Goal: Transaction & Acquisition: Purchase product/service

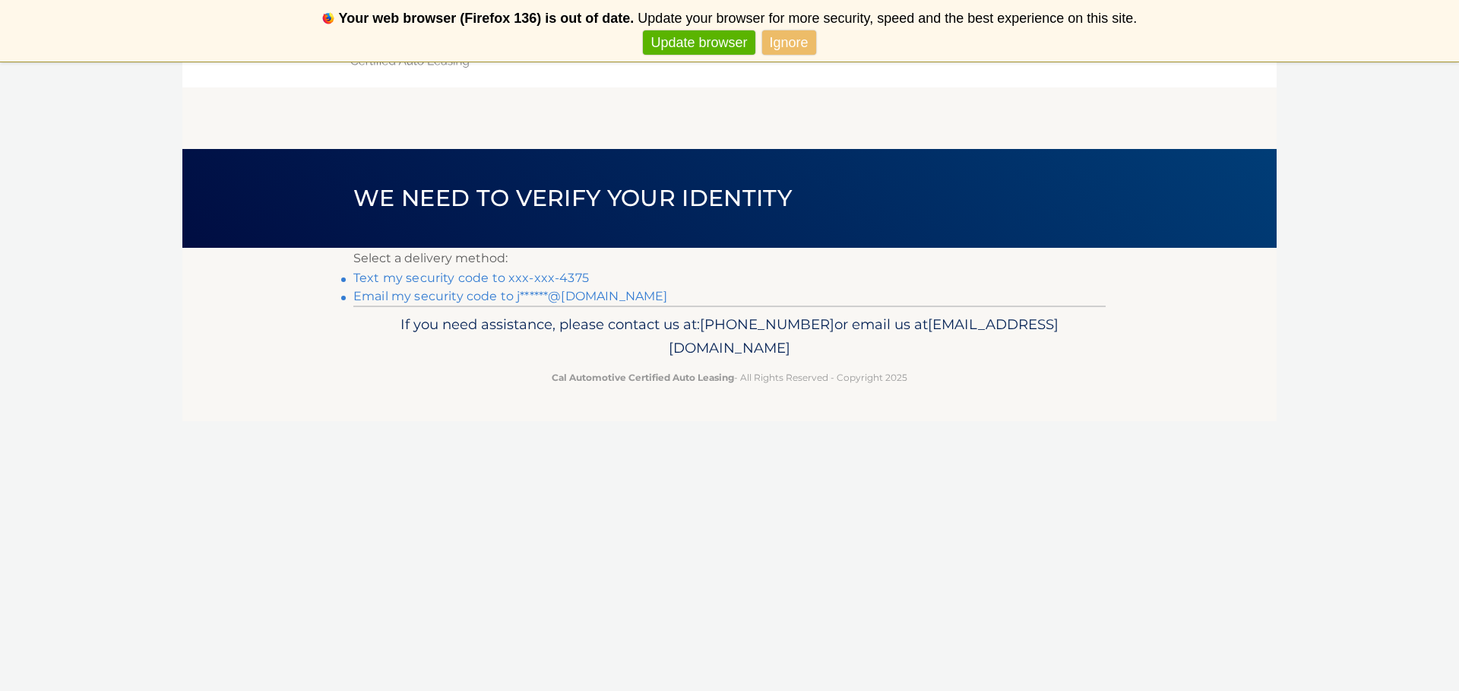
click at [534, 279] on link "Text my security code to xxx-xxx-4375" at bounding box center [471, 277] width 236 height 14
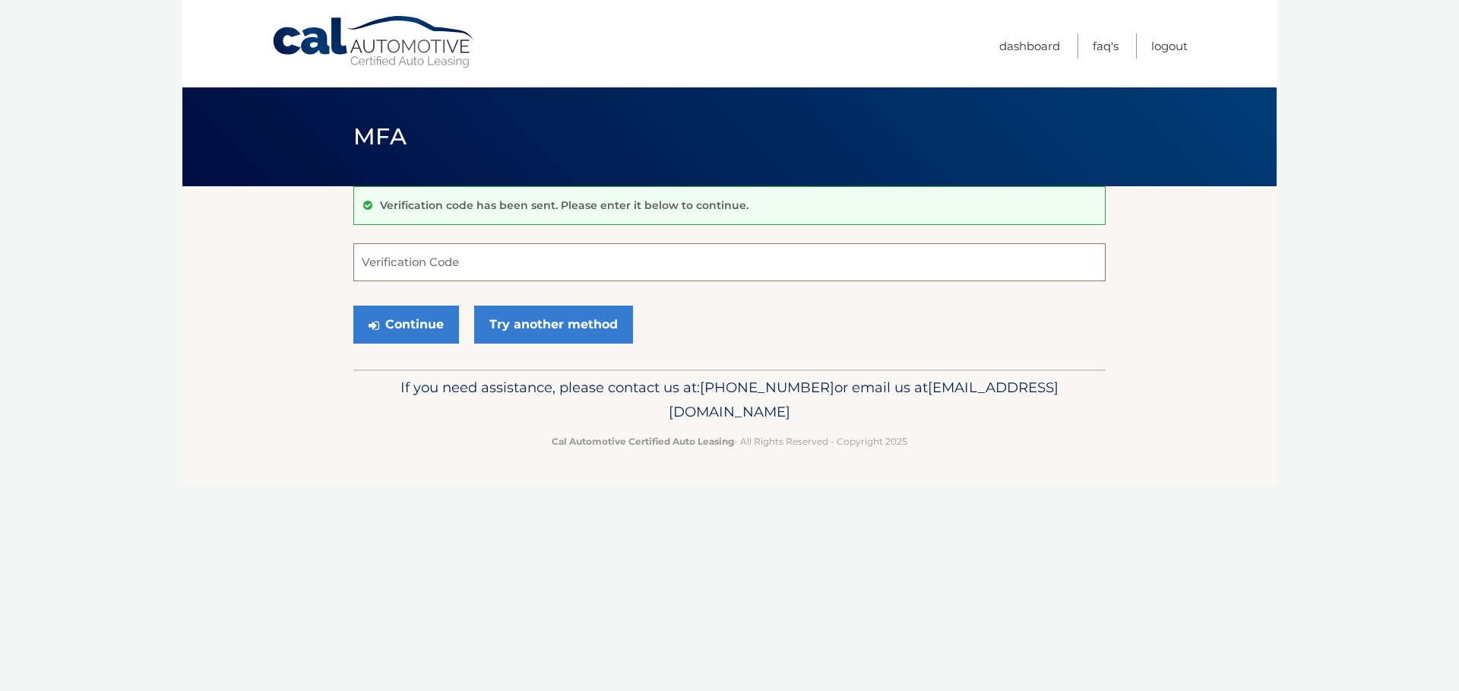
click at [450, 261] on input "Verification Code" at bounding box center [729, 262] width 752 height 38
type input "930568"
click at [409, 330] on button "Continue" at bounding box center [406, 324] width 106 height 38
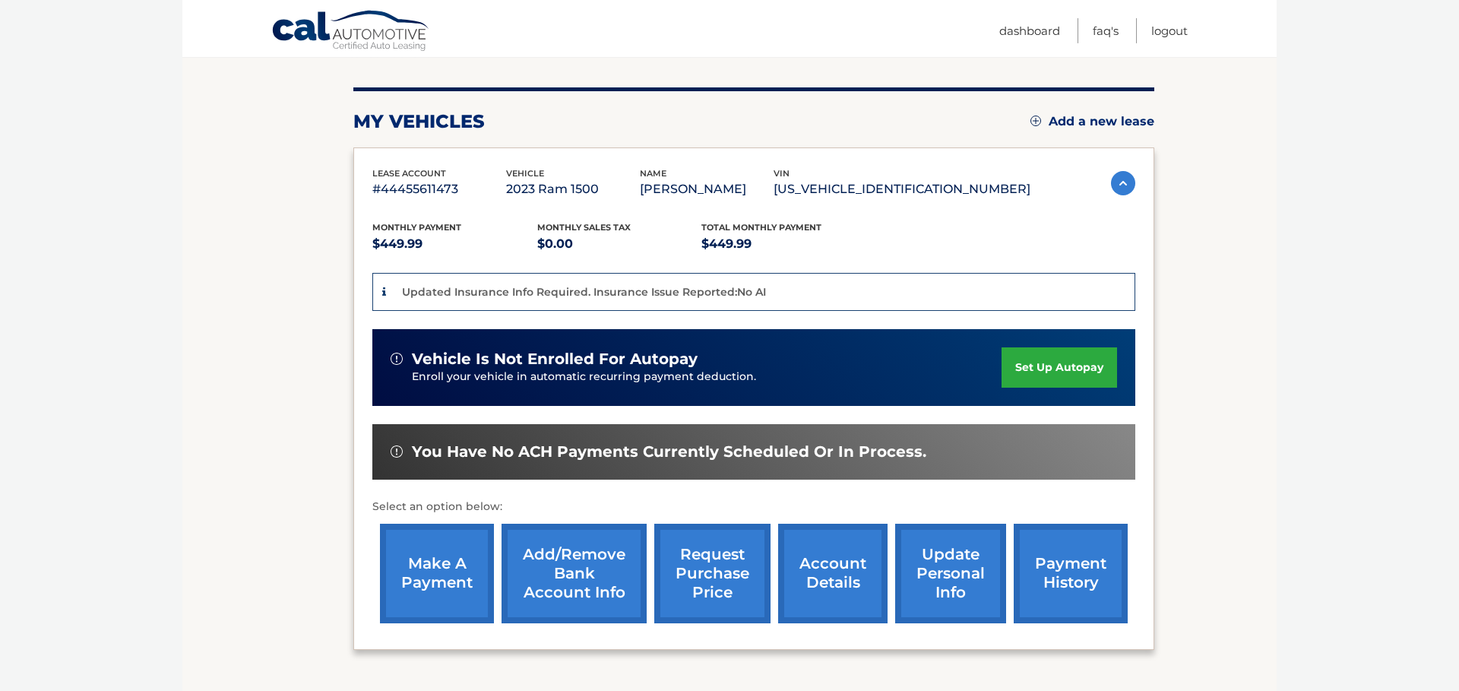
scroll to position [173, 0]
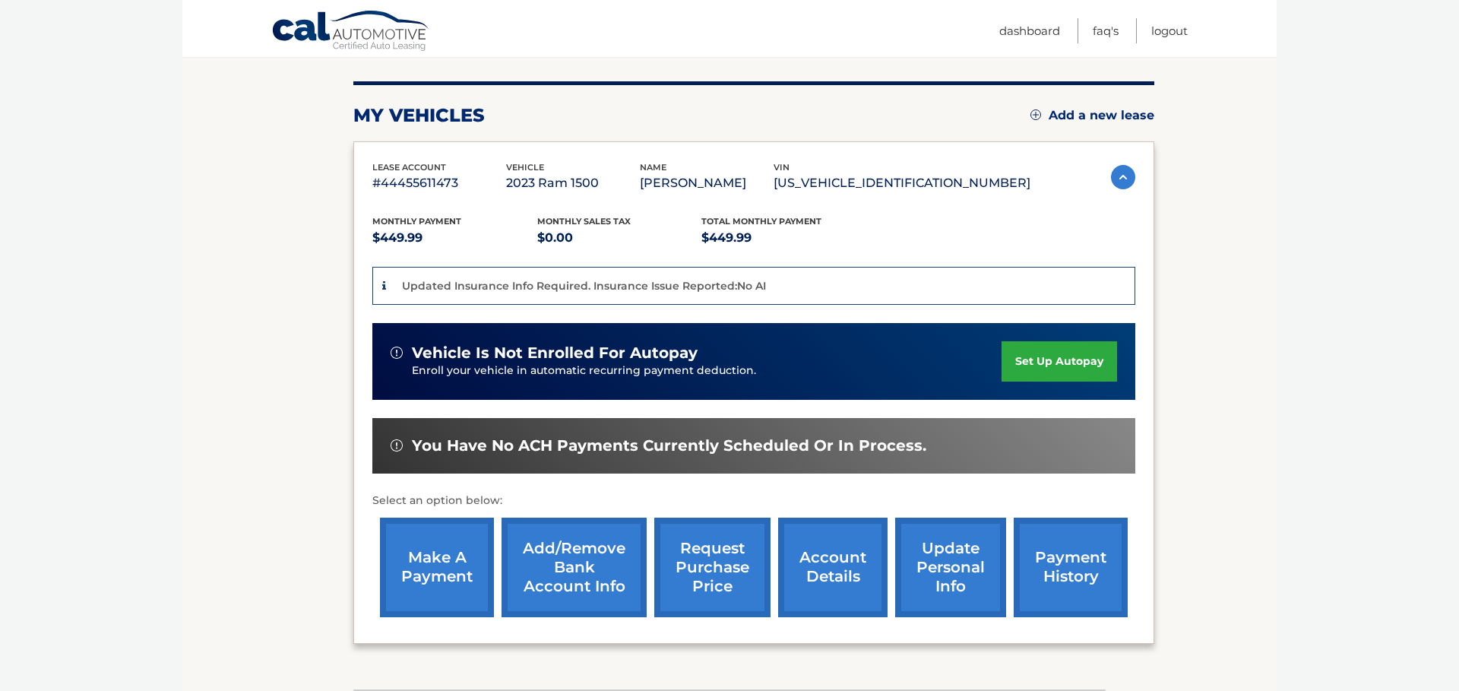
click at [443, 586] on link "make a payment" at bounding box center [437, 567] width 114 height 100
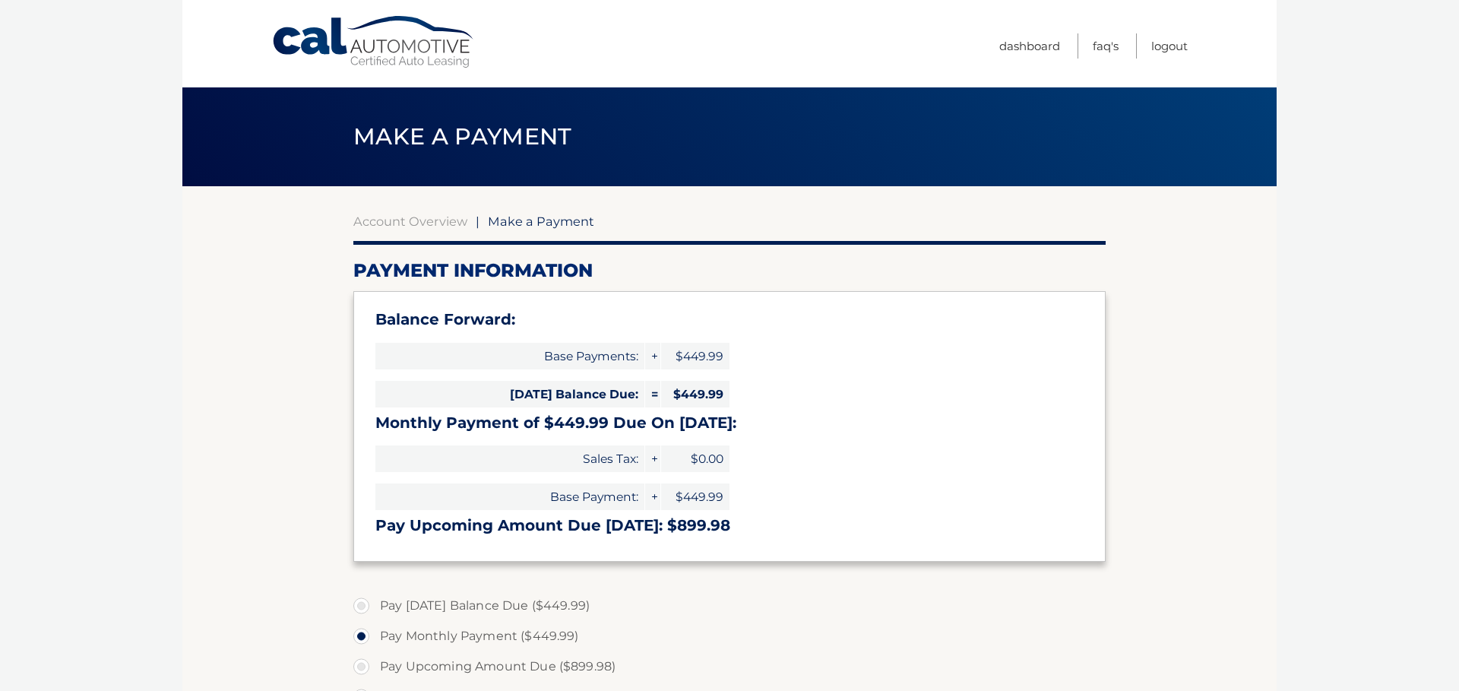
select select "N2ViODgwYzgtODFiOC00NWRmLTgzMDEtYzg2YzUwNzJiN2Zl"
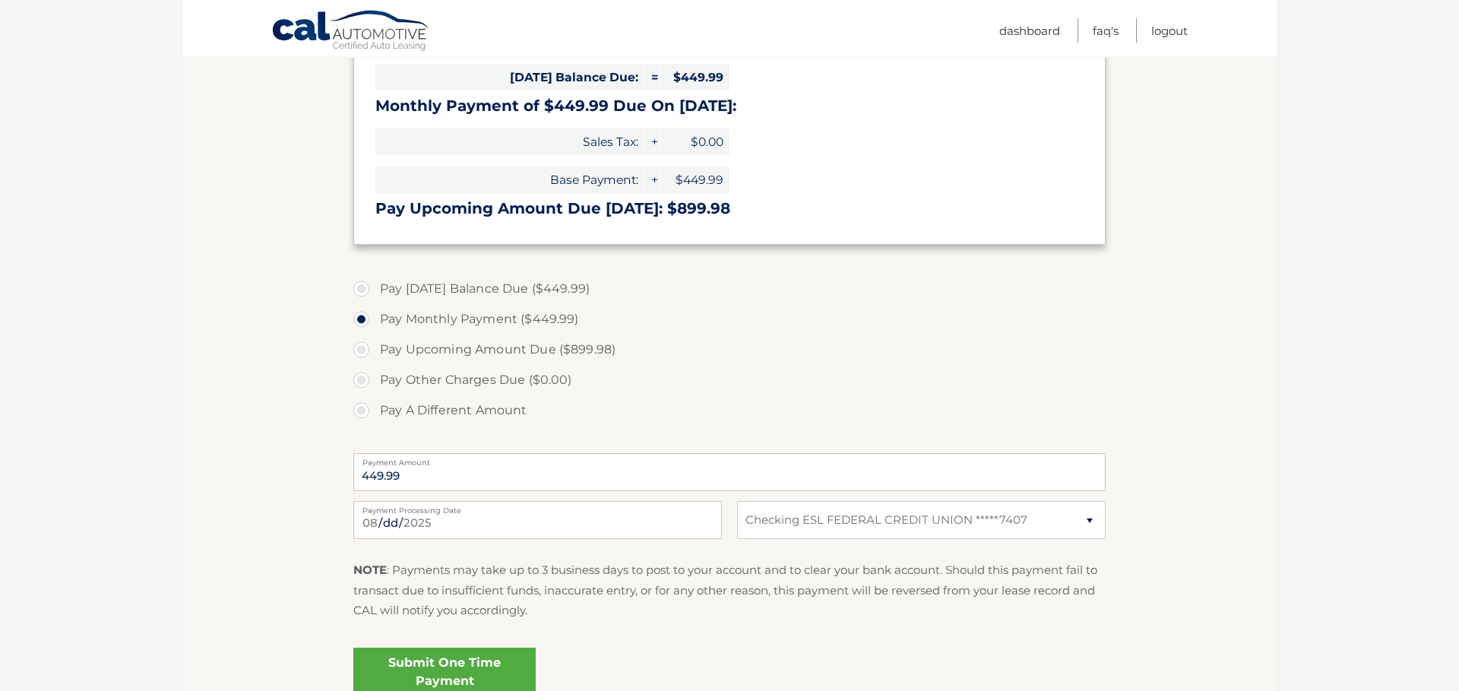
scroll to position [346, 0]
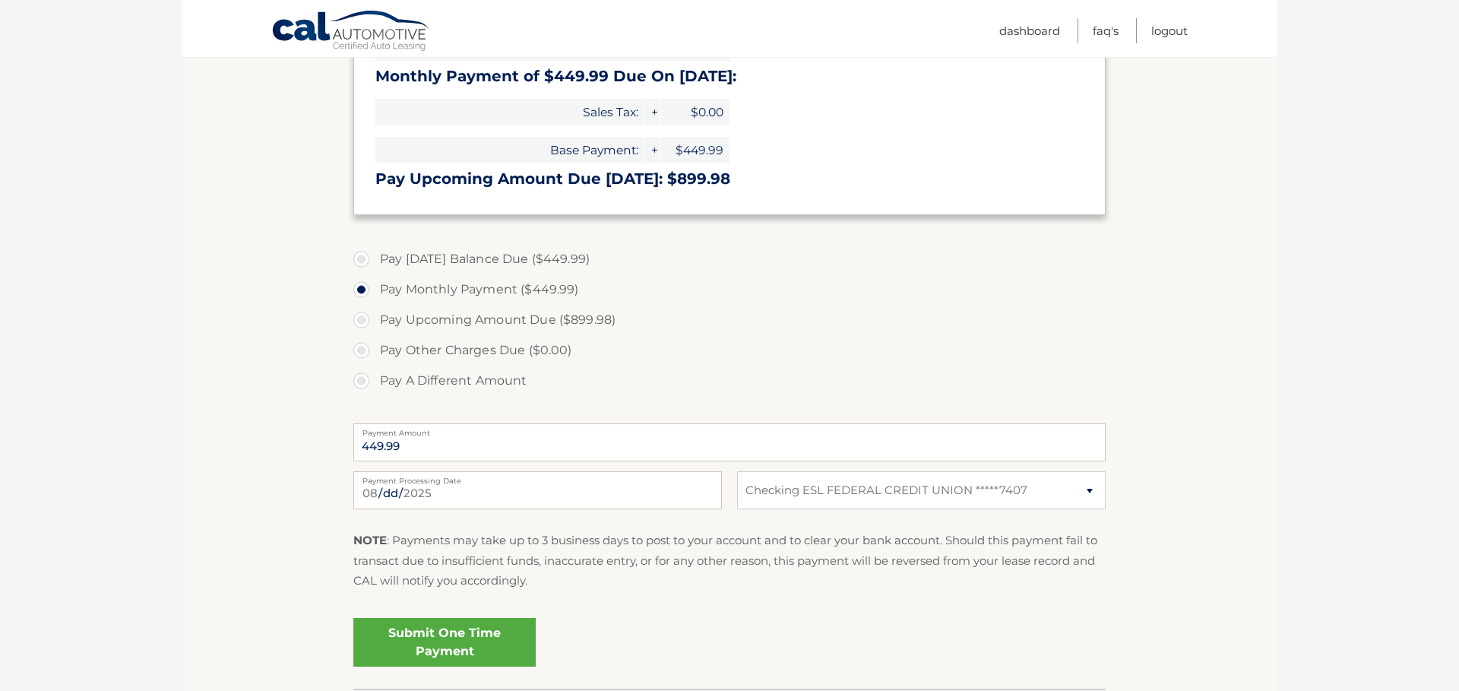
click at [444, 643] on link "Submit One Time Payment" at bounding box center [444, 642] width 182 height 49
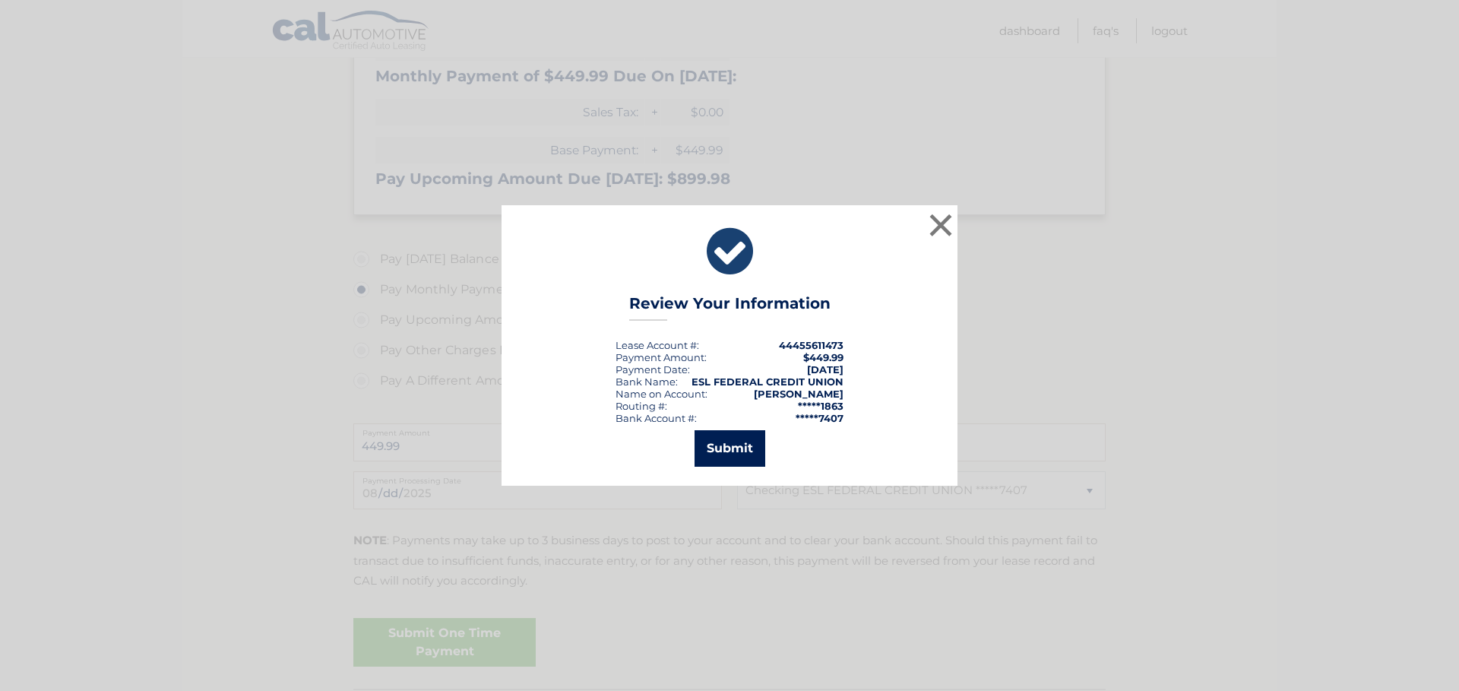
click at [732, 454] on button "Submit" at bounding box center [729, 448] width 71 height 36
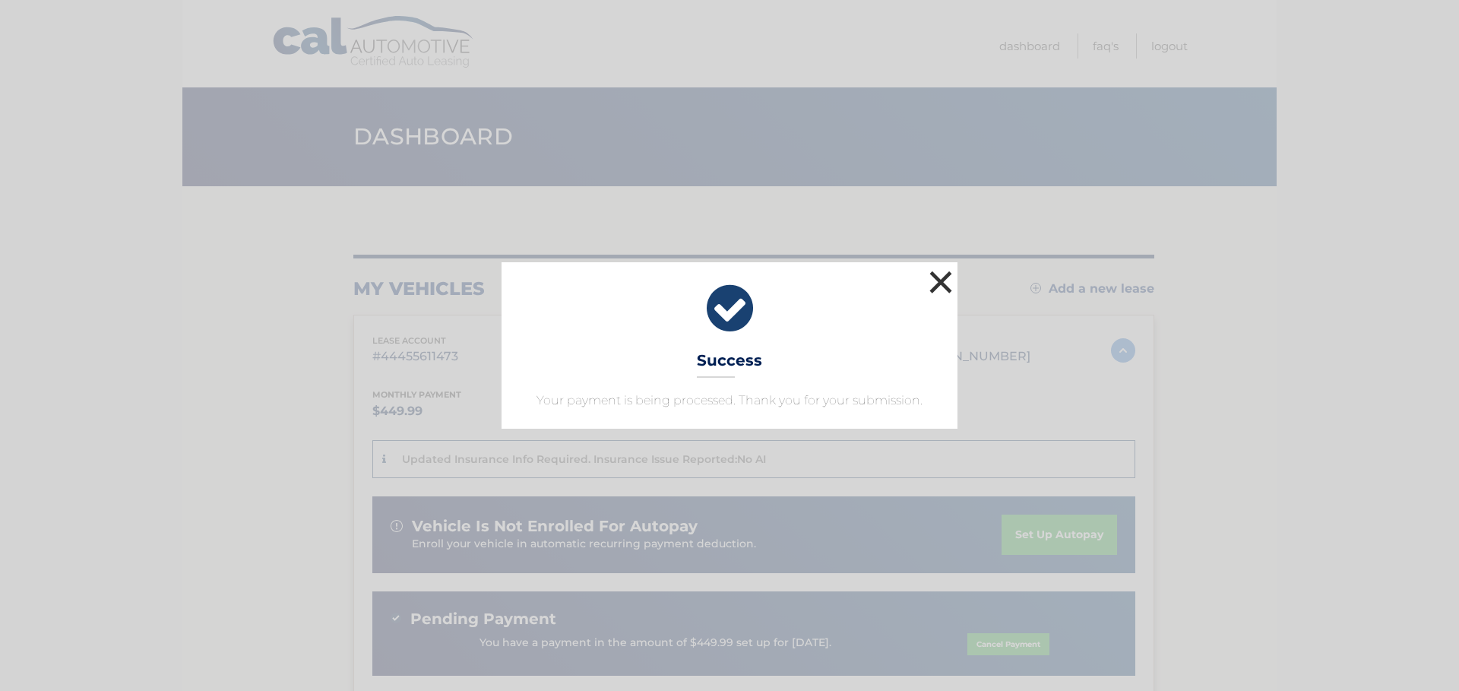
drag, startPoint x: 940, startPoint y: 282, endPoint x: 937, endPoint y: 291, distance: 9.4
click at [940, 282] on button "×" at bounding box center [940, 282] width 30 height 30
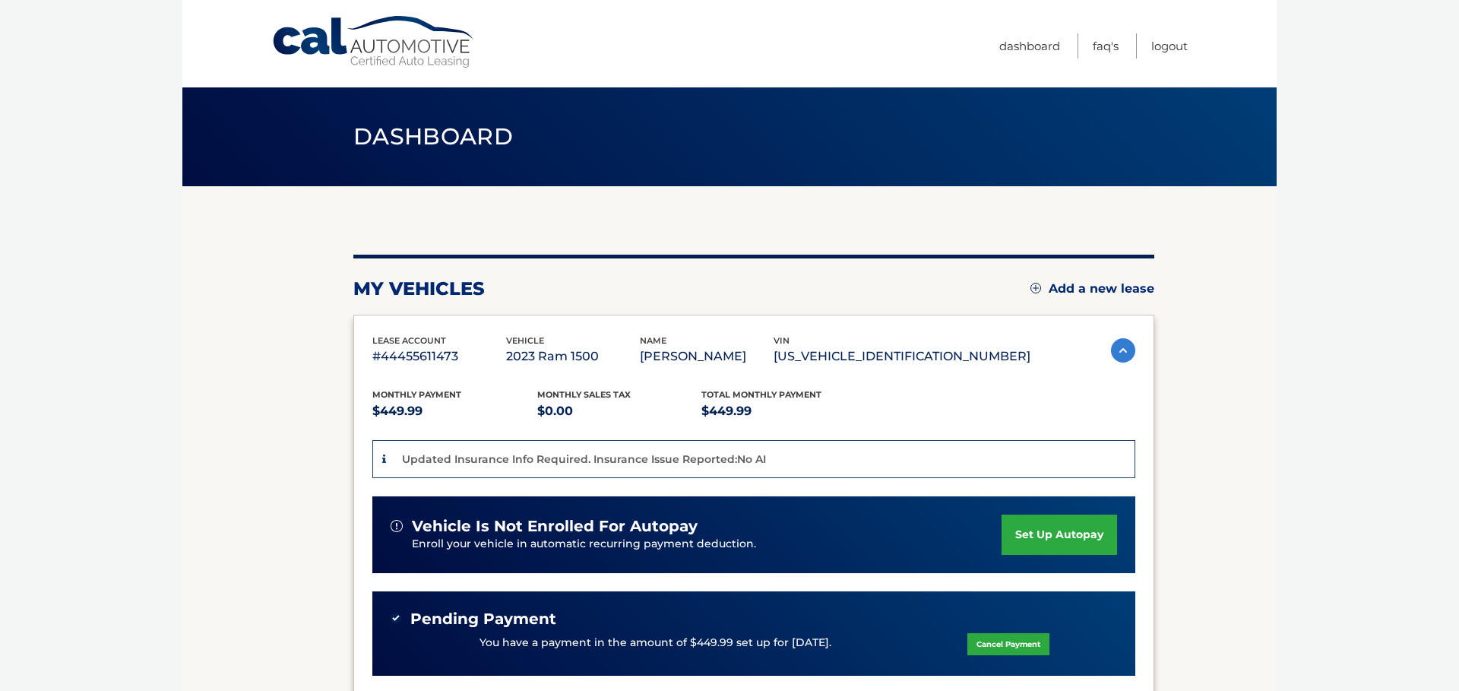
click at [1169, 433] on section "my vehicles Add a new lease lease account #44455611473 vehicle 2023 Ram 1500 na…" at bounding box center [729, 538] width 1094 height 705
click at [1161, 48] on link "Logout" at bounding box center [1169, 45] width 36 height 25
